Goal: Information Seeking & Learning: Learn about a topic

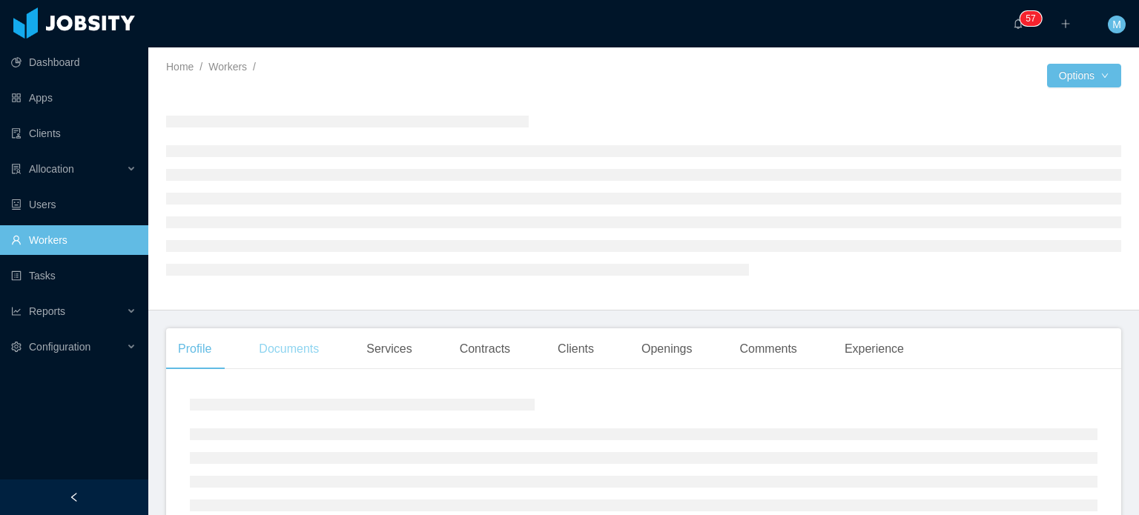
click at [289, 352] on div "Documents" at bounding box center [289, 350] width 84 height 42
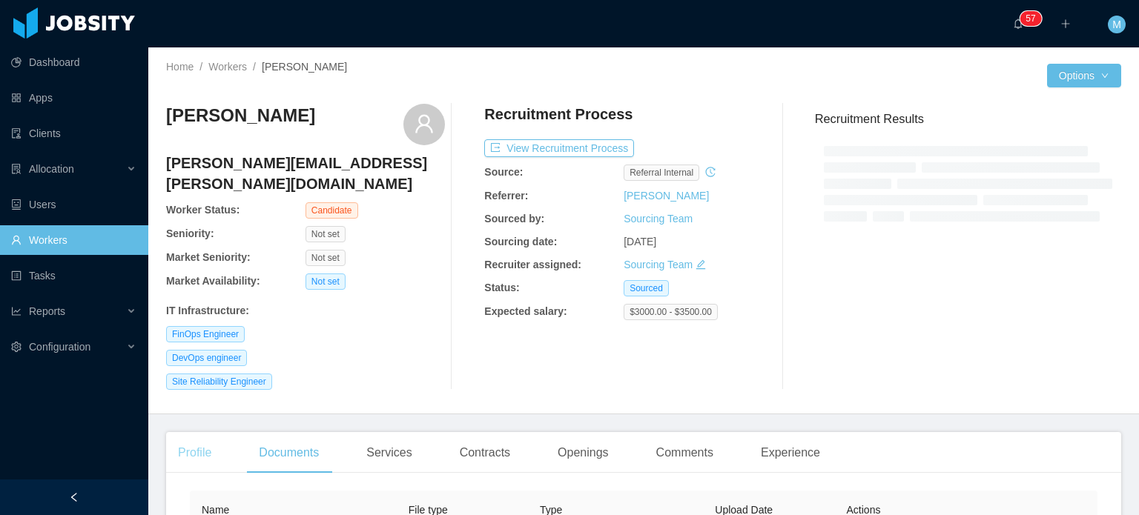
click at [200, 446] on div "Profile" at bounding box center [194, 453] width 57 height 42
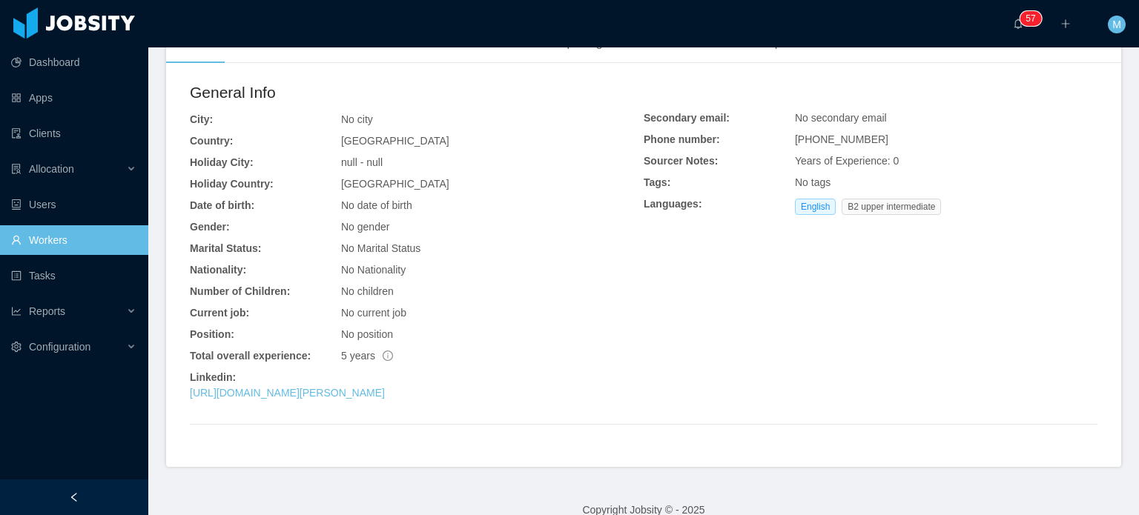
scroll to position [411, 0]
click at [385, 386] on link "[URL][DOMAIN_NAME][PERSON_NAME]" at bounding box center [287, 392] width 195 height 12
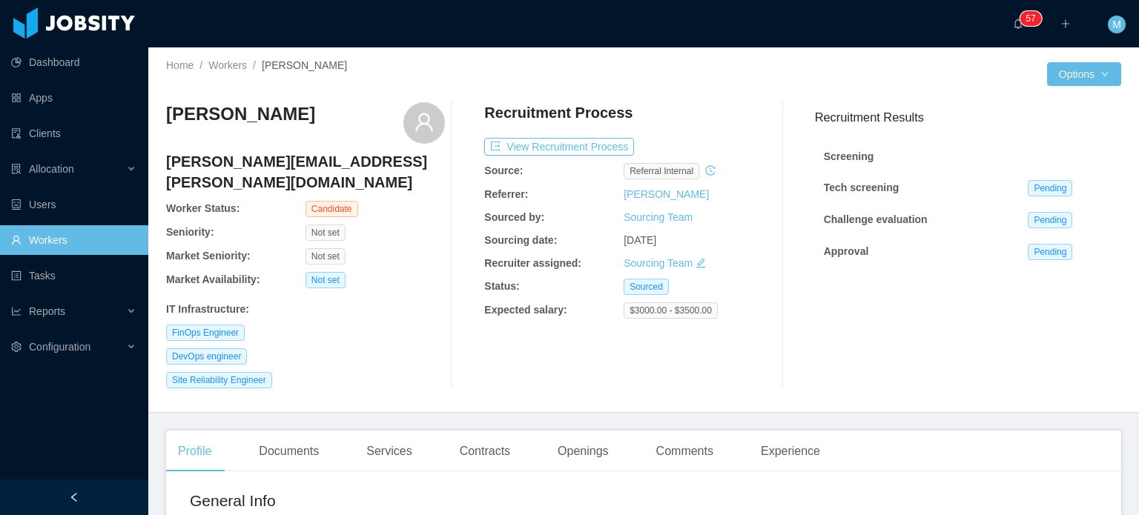
scroll to position [0, 0]
click at [308, 444] on div "Documents" at bounding box center [289, 453] width 84 height 42
click at [294, 449] on div "Documents" at bounding box center [289, 453] width 84 height 42
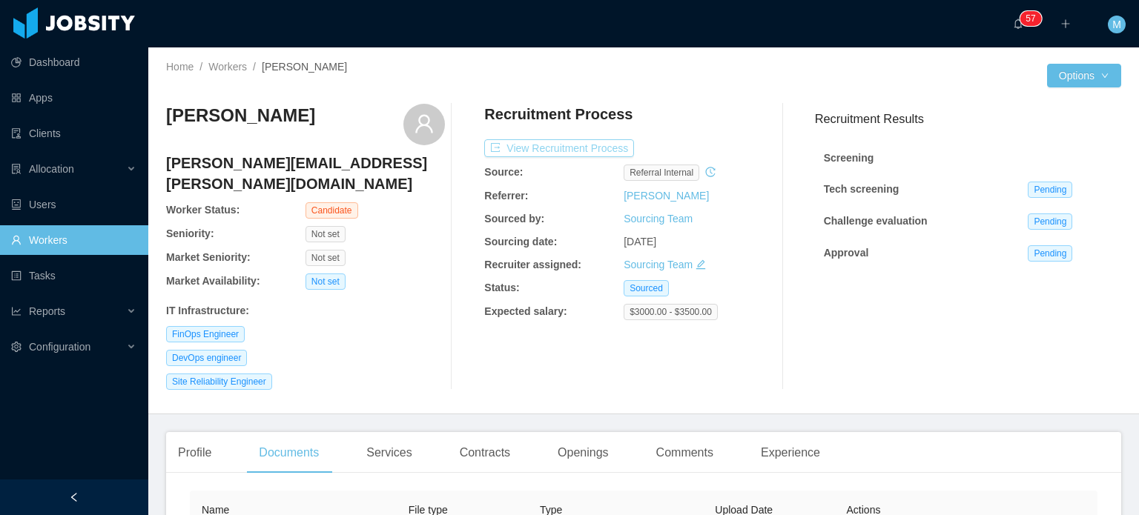
click at [602, 149] on button "View Recruitment Process" at bounding box center [559, 148] width 150 height 18
